Goal: Task Accomplishment & Management: Complete application form

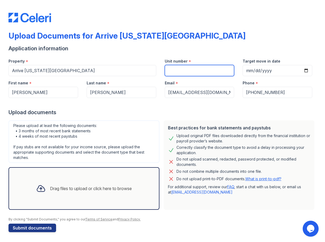
click at [191, 74] on input "Unit number" at bounding box center [200, 70] width 70 height 11
type input "1304"
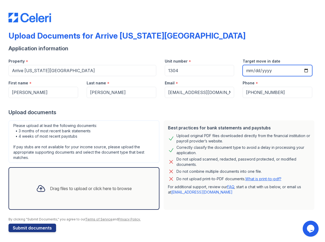
click at [307, 71] on input "Target move in date" at bounding box center [278, 70] width 70 height 11
type input "[DATE]"
click at [189, 112] on div "Upload documents" at bounding box center [163, 111] width 308 height 7
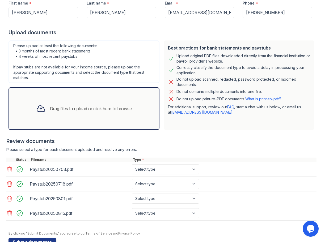
scroll to position [76, 0]
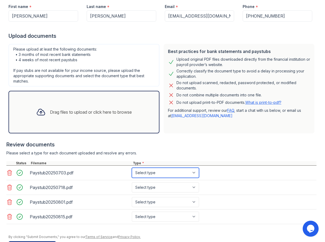
click at [148, 171] on select "Select type Paystub Bank Statement Offer Letter Tax Documents Benefit Award Let…" at bounding box center [165, 173] width 67 height 10
select select "paystub"
click at [132, 168] on select "Select type Paystub Bank Statement Offer Letter Tax Documents Benefit Award Let…" at bounding box center [165, 173] width 67 height 10
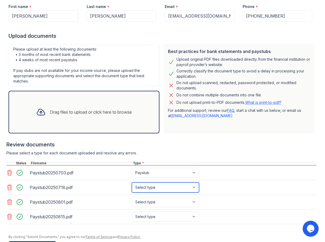
click at [149, 185] on select "Select type Paystub Bank Statement Offer Letter Tax Documents Benefit Award Let…" at bounding box center [165, 187] width 67 height 10
select select "paystub"
click at [132, 182] on select "Select type Paystub Bank Statement Offer Letter Tax Documents Benefit Award Let…" at bounding box center [165, 187] width 67 height 10
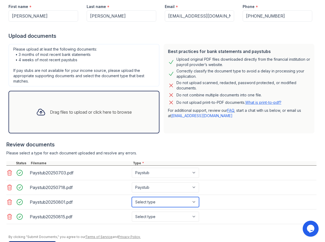
click at [149, 203] on select "Select type Paystub Bank Statement Offer Letter Tax Documents Benefit Award Let…" at bounding box center [165, 202] width 67 height 10
select select "paystub"
click at [132, 197] on select "Select type Paystub Bank Statement Offer Letter Tax Documents Benefit Award Let…" at bounding box center [165, 202] width 67 height 10
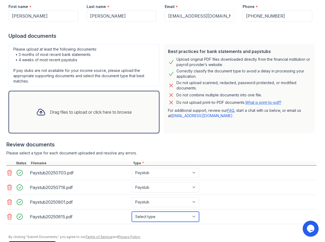
click at [148, 219] on select "Select type Paystub Bank Statement Offer Letter Tax Documents Benefit Award Let…" at bounding box center [165, 216] width 67 height 10
select select "paystub"
click at [132, 211] on select "Select type Paystub Bank Statement Offer Letter Tax Documents Benefit Award Let…" at bounding box center [165, 216] width 67 height 10
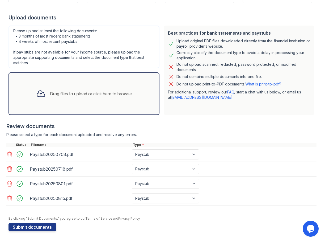
click at [229, 143] on div "Type *" at bounding box center [224, 145] width 185 height 4
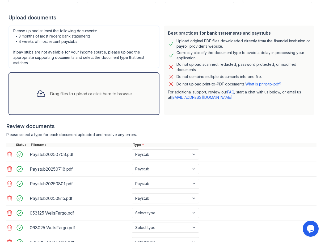
scroll to position [139, 0]
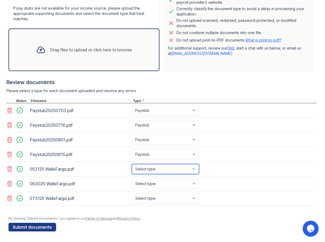
click at [148, 166] on select "Select type Paystub Bank Statement Offer Letter Tax Documents Benefit Award Let…" at bounding box center [165, 169] width 67 height 10
select select "bank_statement"
click at [132, 164] on select "Select type Paystub Bank Statement Offer Letter Tax Documents Benefit Award Let…" at bounding box center [165, 169] width 67 height 10
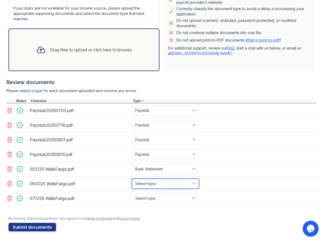
click at [151, 186] on select "Select type Paystub Bank Statement Offer Letter Tax Documents Benefit Award Let…" at bounding box center [165, 183] width 67 height 10
select select "bank_statement"
click at [132, 178] on select "Select type Paystub Bank Statement Offer Letter Tax Documents Benefit Award Let…" at bounding box center [165, 183] width 67 height 10
click at [151, 199] on select "Select type Paystub Bank Statement Offer Letter Tax Documents Benefit Award Let…" at bounding box center [165, 198] width 67 height 10
select select "bank_statement"
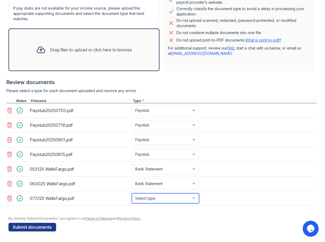
click at [132, 193] on select "Select type Paystub Bank Statement Offer Letter Tax Documents Benefit Award Let…" at bounding box center [165, 198] width 67 height 10
click at [82, 210] on div at bounding box center [161, 208] width 310 height 5
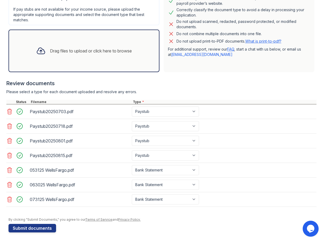
scroll to position [137, 0]
click at [47, 231] on button "Submit documents" at bounding box center [33, 228] width 48 height 9
